Goal: Task Accomplishment & Management: Manage account settings

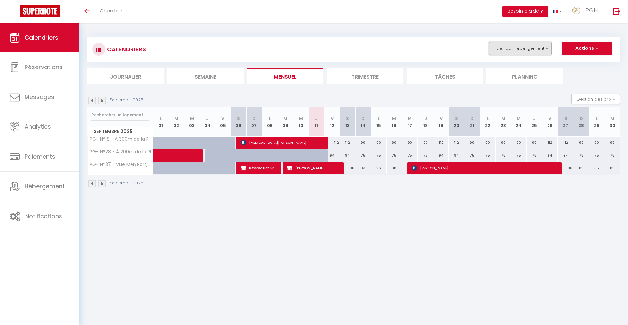
click at [531, 49] on button "Filtrer par hébergement" at bounding box center [520, 48] width 63 height 13
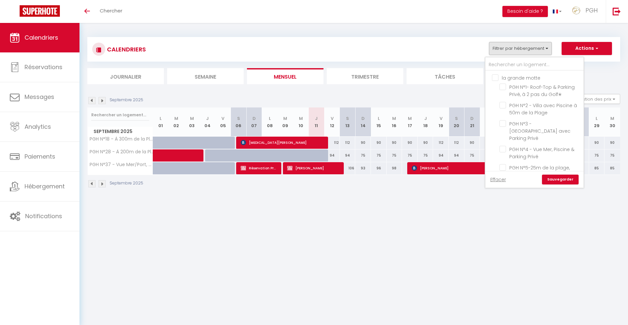
click at [495, 77] on input "la grande motte" at bounding box center [541, 77] width 98 height 7
checkbox input "true"
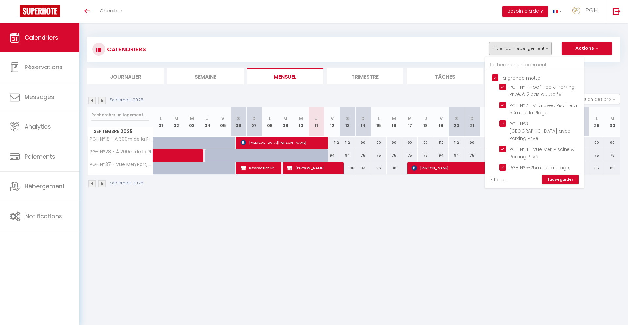
checkbox input "true"
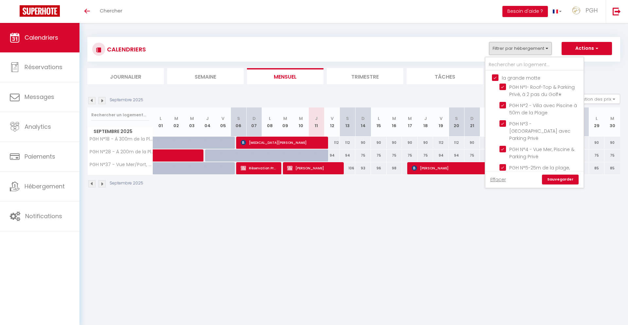
checkbox input "true"
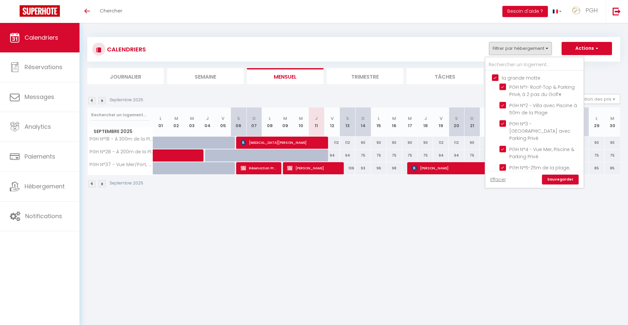
checkbox input "true"
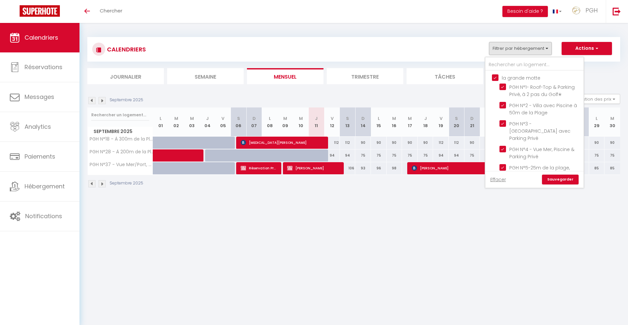
checkbox input "true"
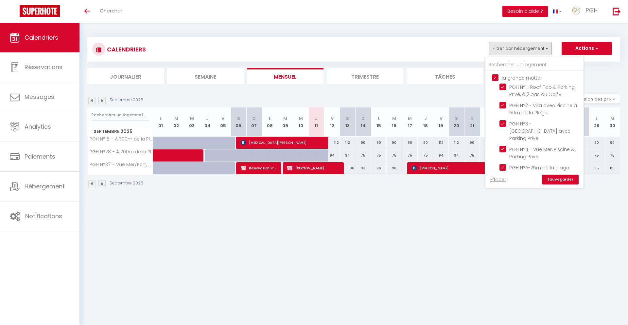
checkbox input "true"
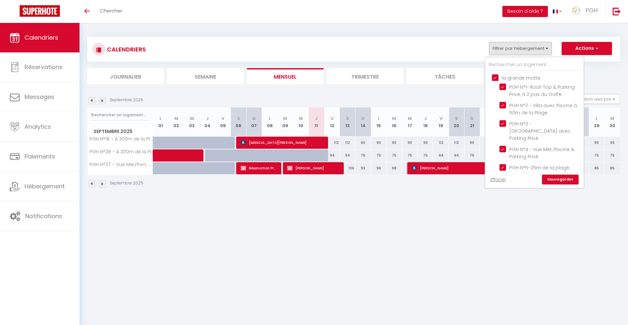
checkbox input "true"
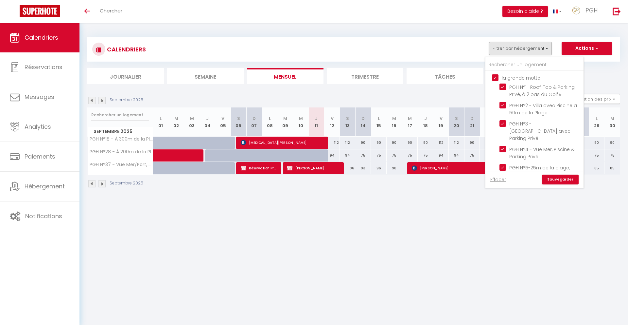
checkbox input "true"
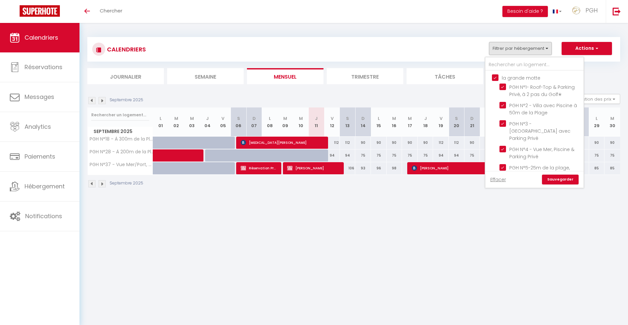
checkbox input "true"
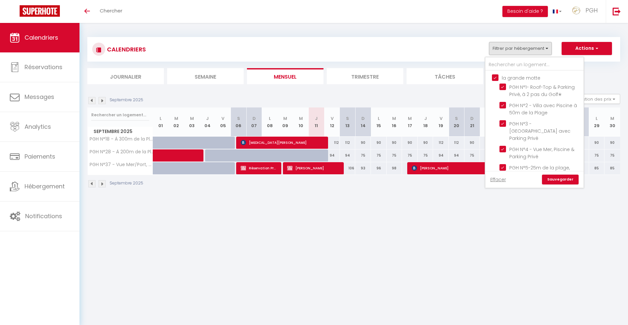
checkbox input "true"
click at [498, 77] on input "la grande motte" at bounding box center [541, 77] width 98 height 7
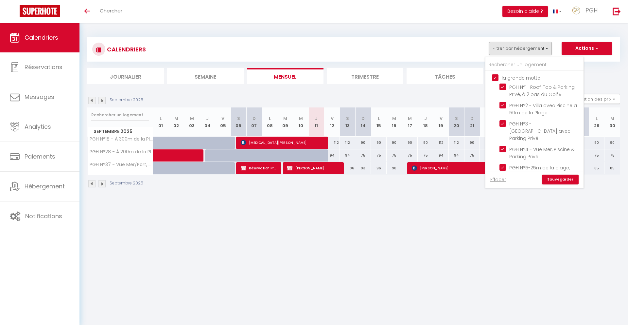
checkbox input "false"
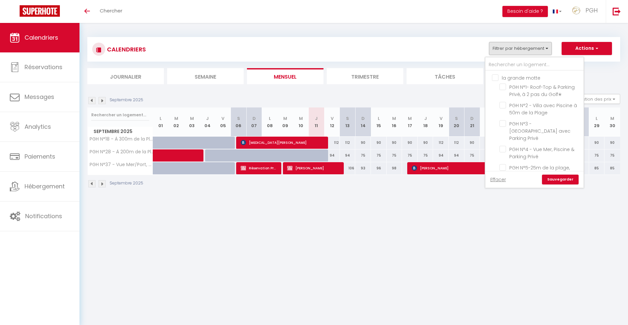
checkbox input "false"
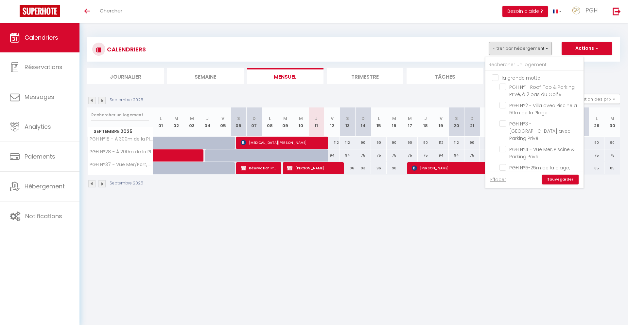
checkbox input "false"
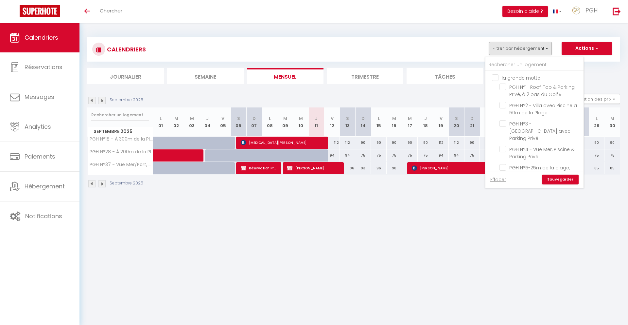
checkbox input "false"
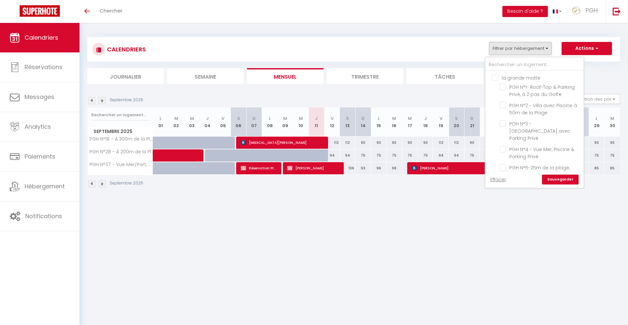
checkbox input "false"
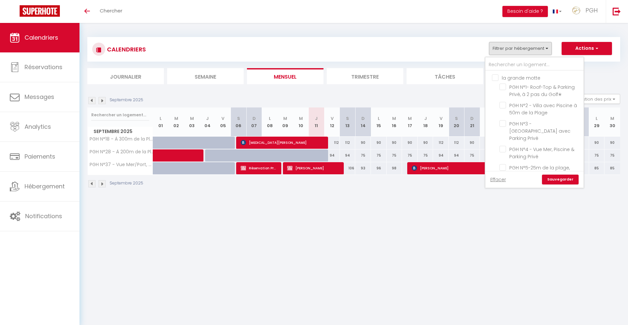
checkbox input "false"
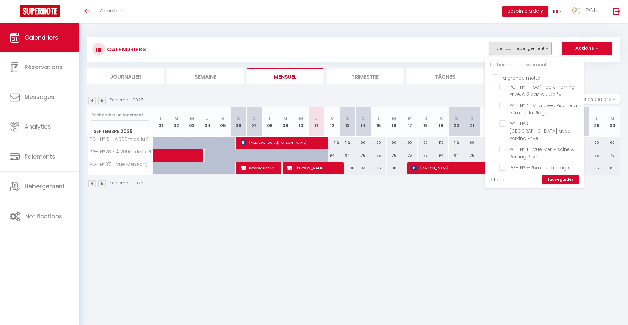
checkbox input "false"
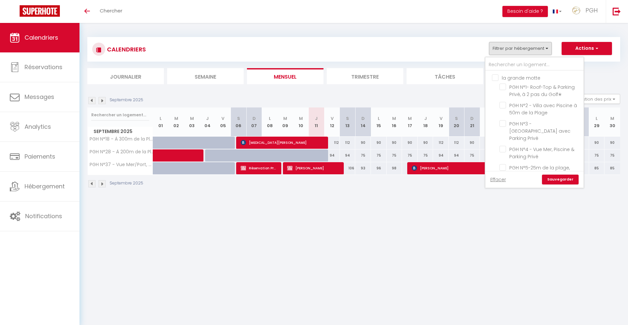
checkbox input "false"
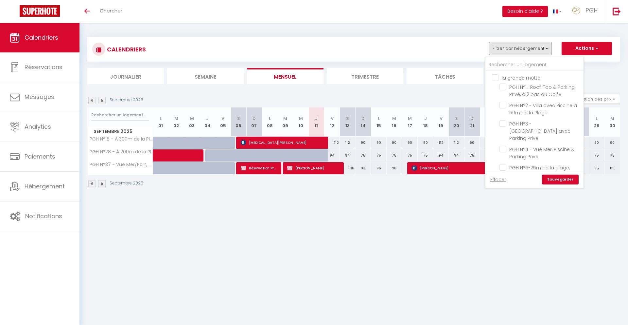
checkbox input "false"
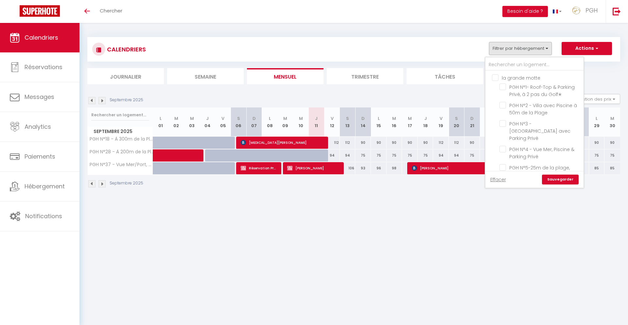
checkbox input "false"
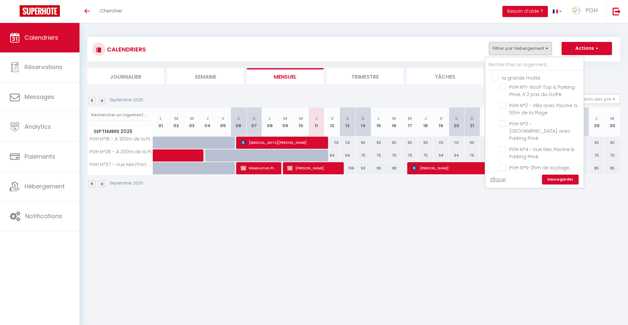
checkbox input "false"
click at [504, 64] on input "text" at bounding box center [534, 65] width 98 height 12
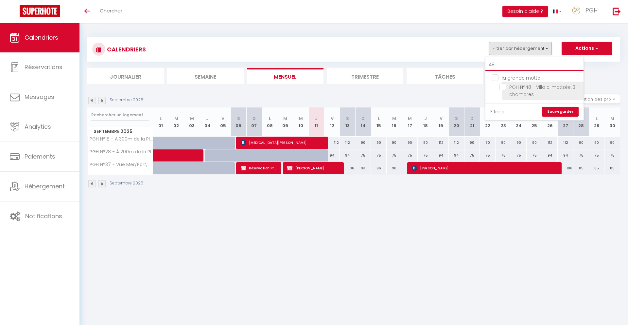
type input "48"
click at [504, 87] on input "PGH N°48 - Villa climatisée, 3 chambres" at bounding box center [541, 86] width 82 height 7
checkbox input "true"
click at [565, 114] on link "Sauvegarder" at bounding box center [560, 112] width 37 height 10
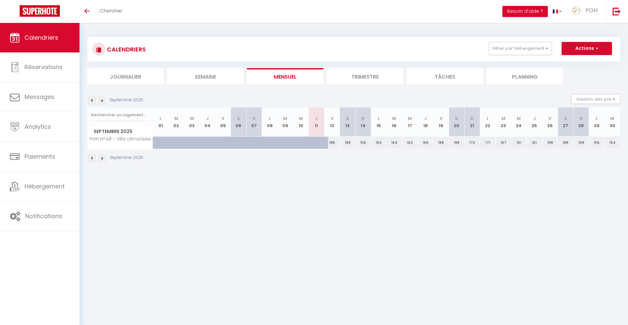
click at [103, 100] on img at bounding box center [101, 100] width 7 height 7
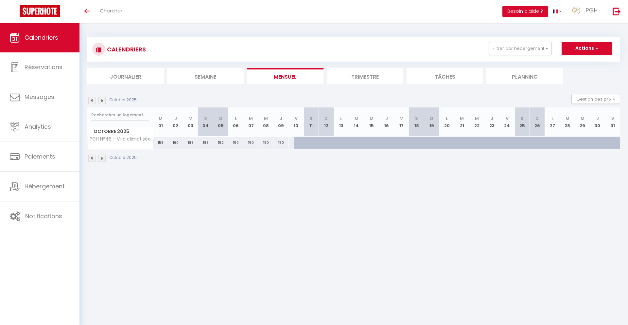
click at [93, 99] on img at bounding box center [91, 100] width 7 height 7
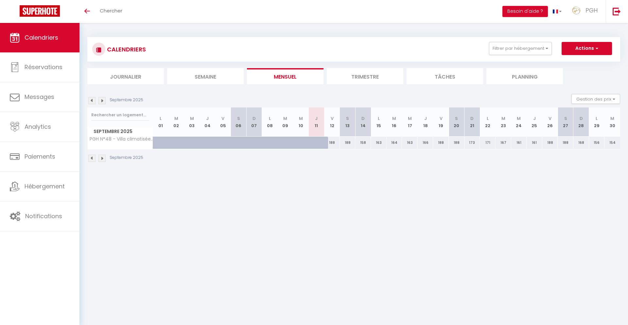
click at [103, 101] on img at bounding box center [101, 100] width 7 height 7
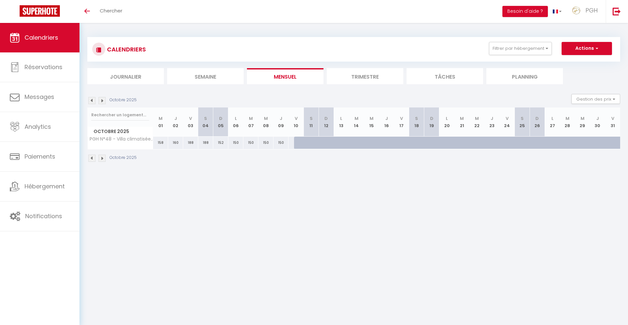
click at [93, 100] on img at bounding box center [91, 100] width 7 height 7
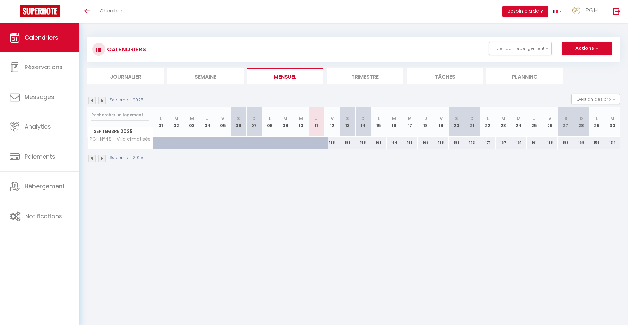
click at [334, 141] on div "188" at bounding box center [332, 142] width 16 height 12
type input "188"
select select "1"
type input "Ven 12 Septembre 2025"
type input "[DATE]"
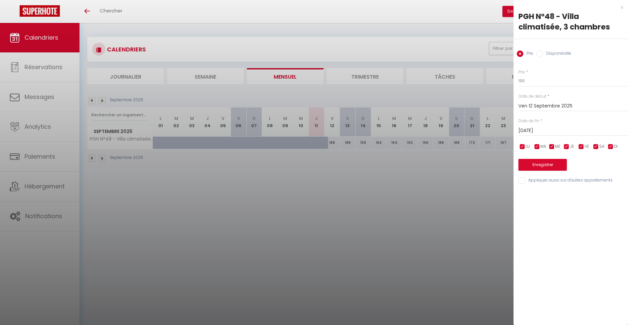
click at [540, 54] on input "Disponibilité" at bounding box center [539, 53] width 7 height 7
radio input "true"
radio input "false"
click at [534, 82] on select "Disponible Indisponible" at bounding box center [573, 81] width 110 height 12
select select "0"
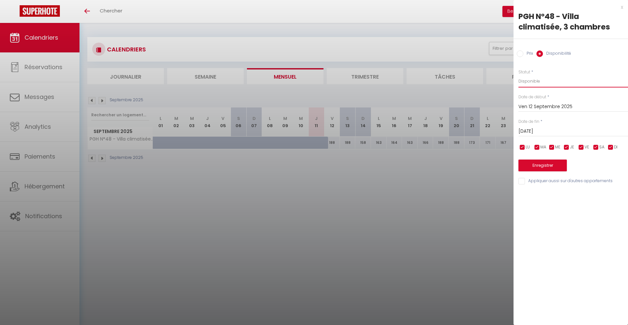
click at [518, 75] on select "Disponible Indisponible" at bounding box center [573, 81] width 110 height 12
click at [566, 132] on input "[DATE]" at bounding box center [573, 131] width 110 height 9
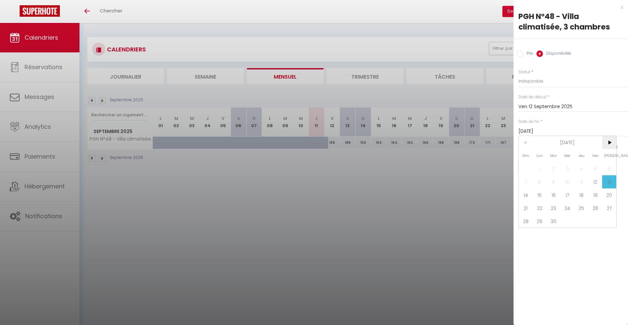
click at [610, 145] on span ">" at bounding box center [609, 142] width 14 height 13
click at [583, 194] on span "16" at bounding box center [581, 194] width 14 height 13
type input "Jeu 16 Octobre 2025"
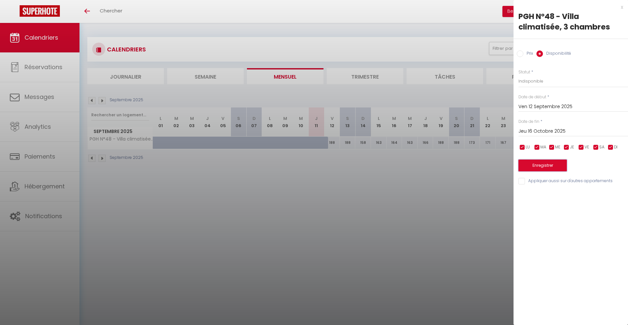
click at [553, 167] on button "Enregistrer" at bounding box center [542, 165] width 48 height 12
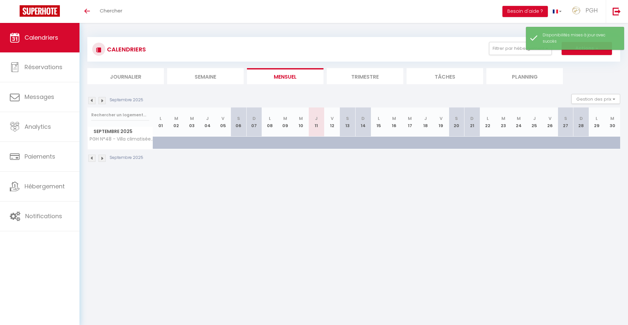
click at [102, 159] on img at bounding box center [101, 157] width 7 height 7
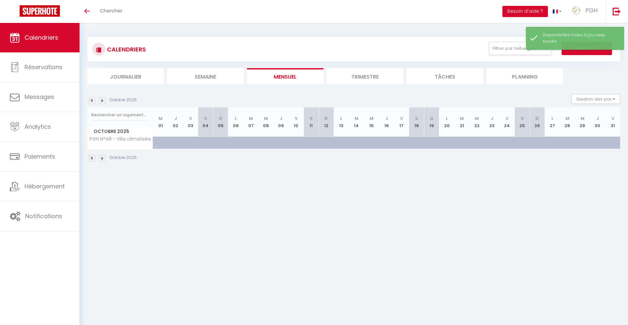
click at [239, 211] on body "🟢 Des questions ou besoin d'assistance pour la migration AirBnB? Connectez-vous…" at bounding box center [314, 185] width 628 height 325
click at [103, 157] on img at bounding box center [101, 157] width 7 height 7
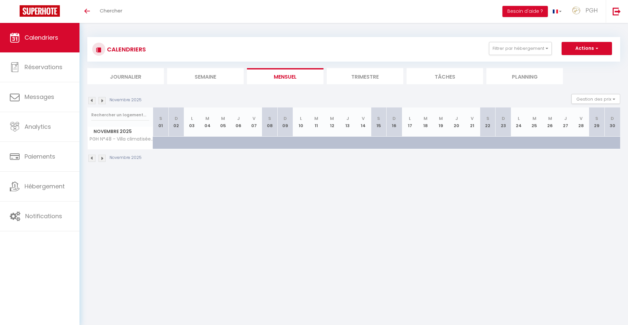
click at [100, 102] on img at bounding box center [101, 100] width 7 height 7
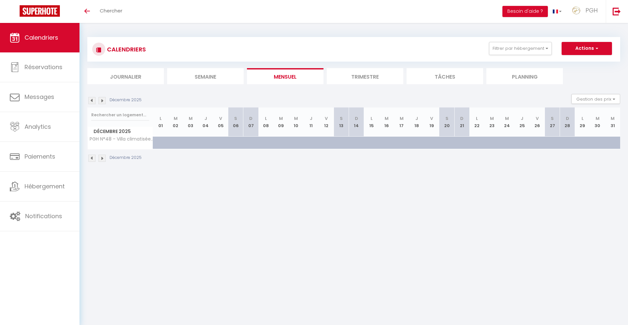
click at [100, 102] on img at bounding box center [101, 100] width 7 height 7
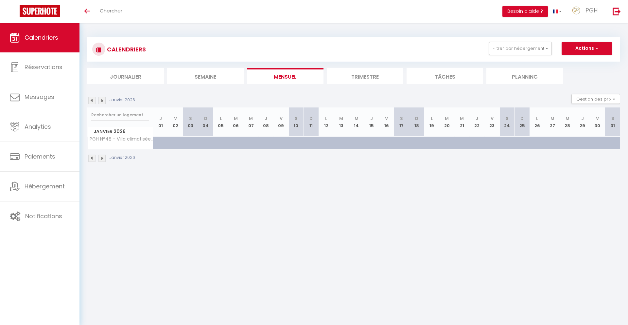
click at [102, 102] on img at bounding box center [101, 100] width 7 height 7
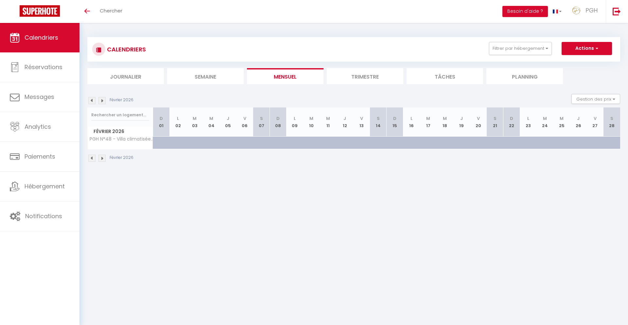
click at [103, 102] on img at bounding box center [101, 100] width 7 height 7
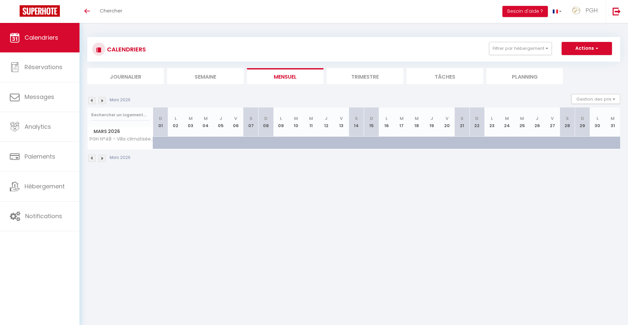
click at [103, 102] on img at bounding box center [101, 100] width 7 height 7
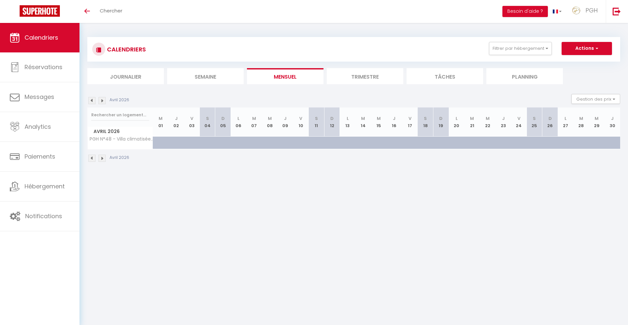
click at [103, 102] on img at bounding box center [101, 100] width 7 height 7
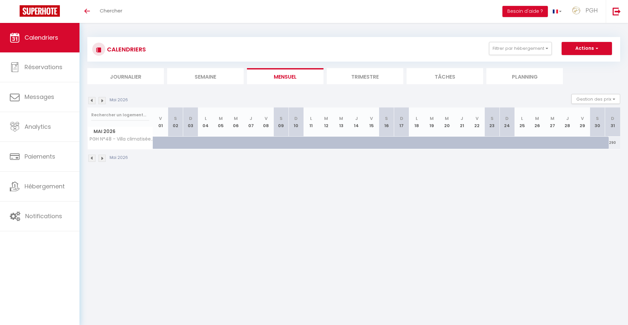
click at [103, 102] on img at bounding box center [101, 100] width 7 height 7
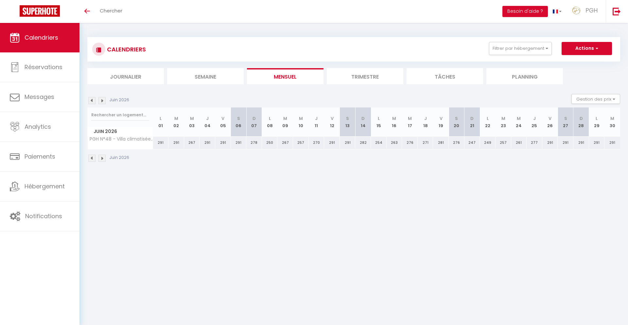
click at [103, 102] on img at bounding box center [101, 100] width 7 height 7
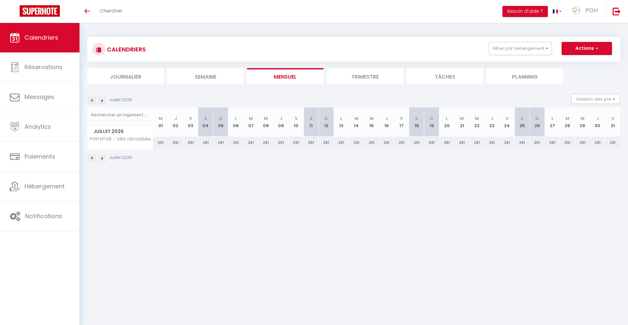
click at [91, 100] on img at bounding box center [91, 100] width 7 height 7
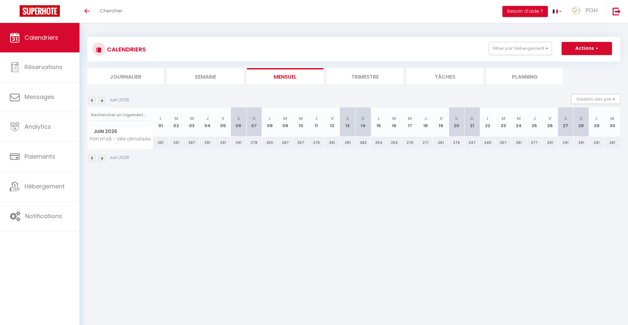
click at [91, 100] on img at bounding box center [91, 100] width 7 height 7
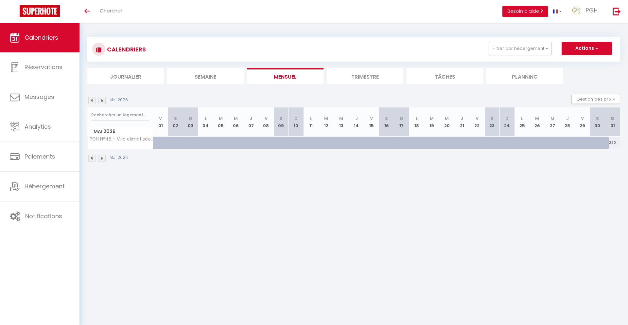
click at [102, 99] on img at bounding box center [101, 100] width 7 height 7
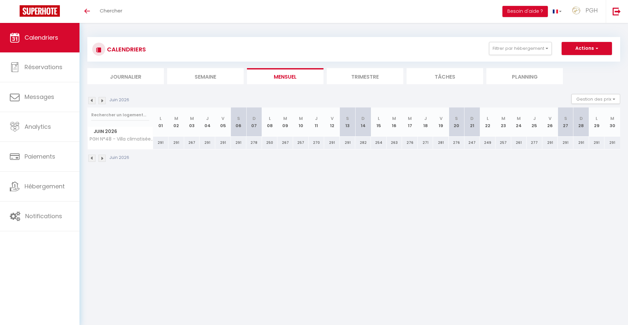
click at [90, 101] on img at bounding box center [91, 100] width 7 height 7
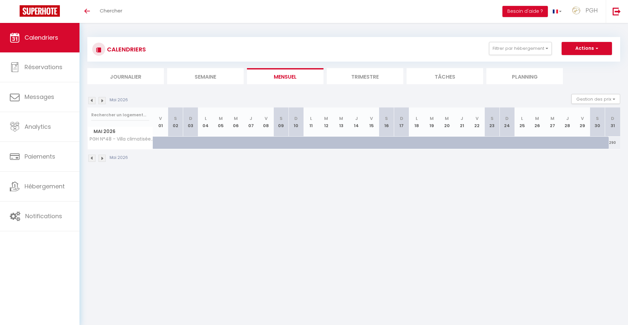
click at [612, 144] on div "290" at bounding box center [612, 142] width 15 height 12
select select "1"
type input "Dim 31 Mai 2026"
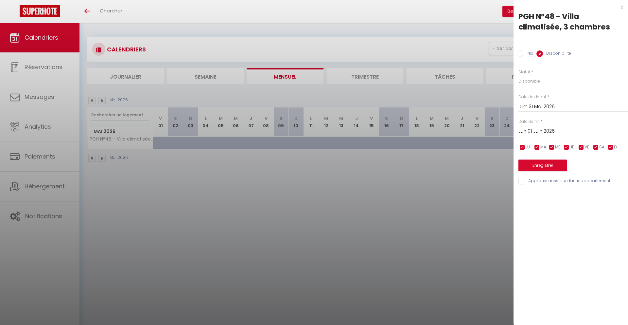
click at [538, 132] on input "Lun 01 Juin 2026" at bounding box center [573, 131] width 110 height 9
click at [557, 222] on span "30" at bounding box center [554, 220] width 14 height 13
type input "[DATE]"
click at [529, 80] on select "Disponible Indisponible" at bounding box center [573, 81] width 110 height 12
select select "0"
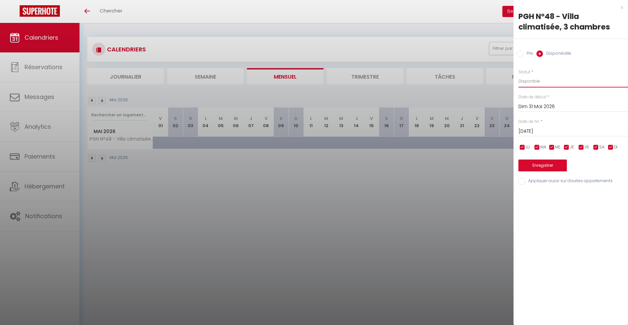
click at [518, 75] on select "Disponible Indisponible" at bounding box center [573, 81] width 110 height 12
click at [549, 164] on button "Enregistrer" at bounding box center [542, 165] width 48 height 12
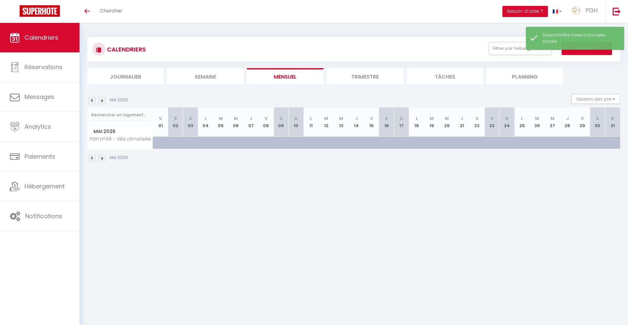
click at [101, 158] on img at bounding box center [101, 157] width 7 height 7
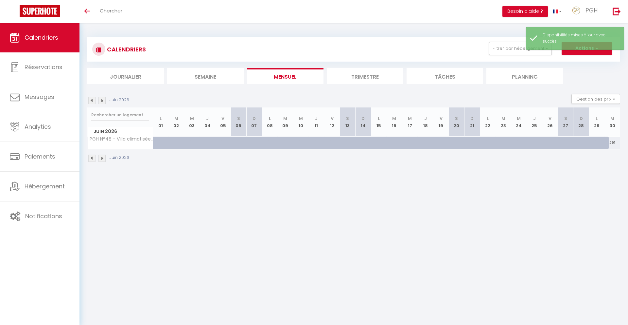
click at [92, 159] on img at bounding box center [91, 157] width 7 height 7
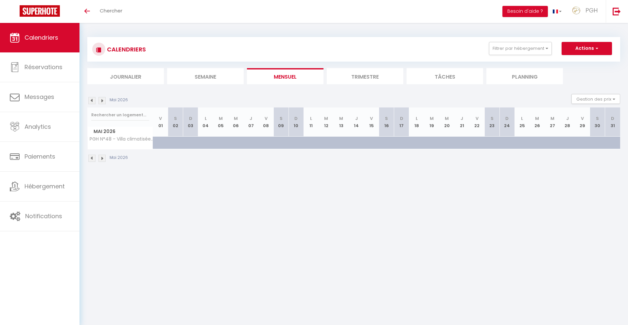
click at [92, 159] on img at bounding box center [91, 157] width 7 height 7
